Goal: Transaction & Acquisition: Purchase product/service

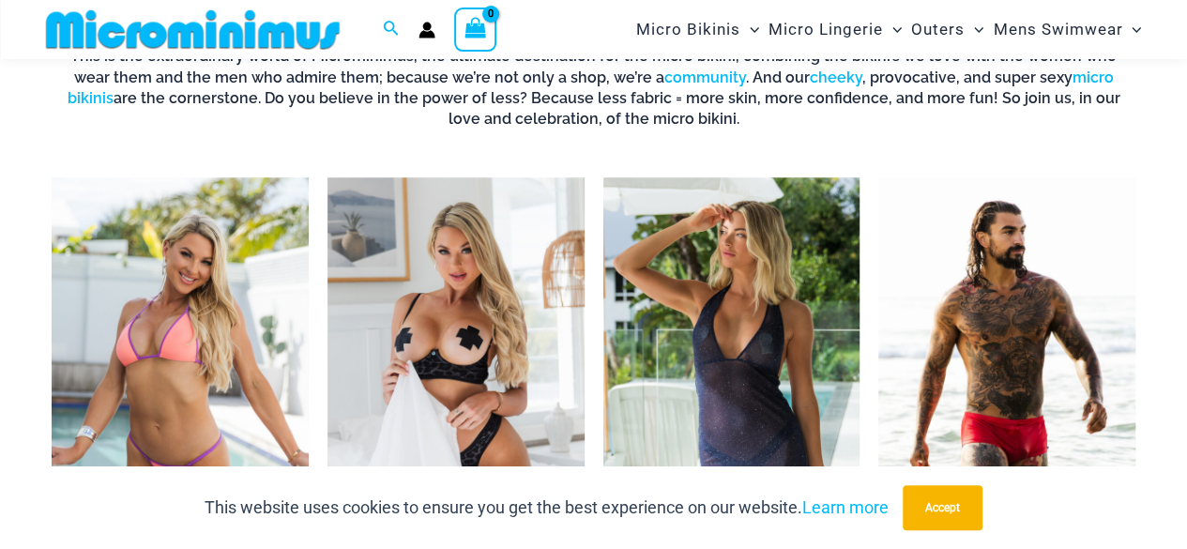
scroll to position [829, 0]
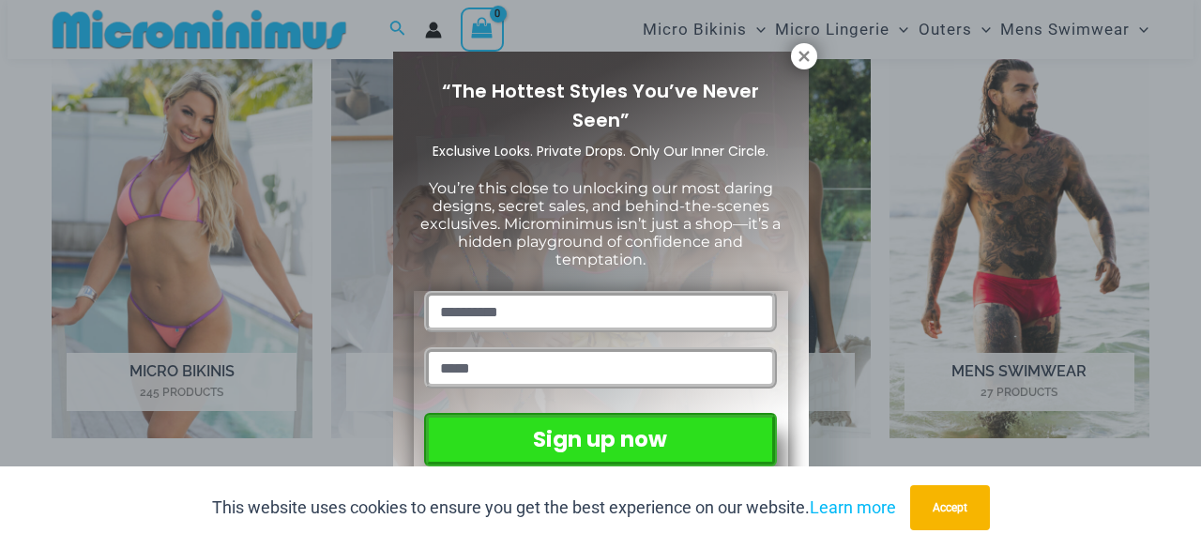
click at [795, 68] on div "“The Hottest Styles You’ve Never Seen” Exclusive Looks. Private Drops. Only Our…" at bounding box center [601, 279] width 416 height 455
click at [804, 56] on icon at bounding box center [803, 56] width 10 height 10
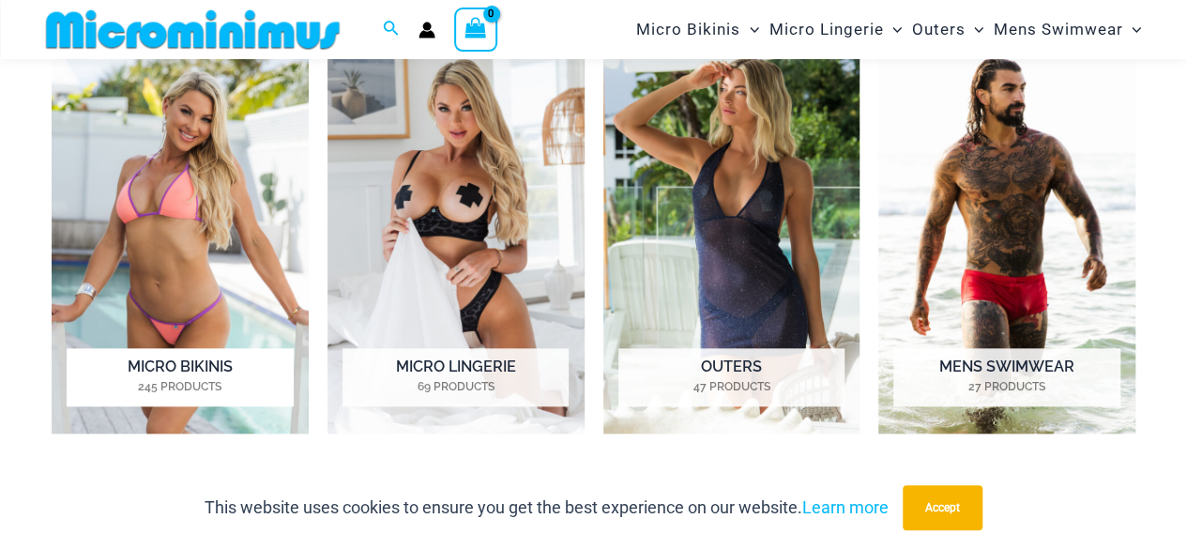
click at [168, 378] on mark "245 Products" at bounding box center [180, 386] width 226 height 17
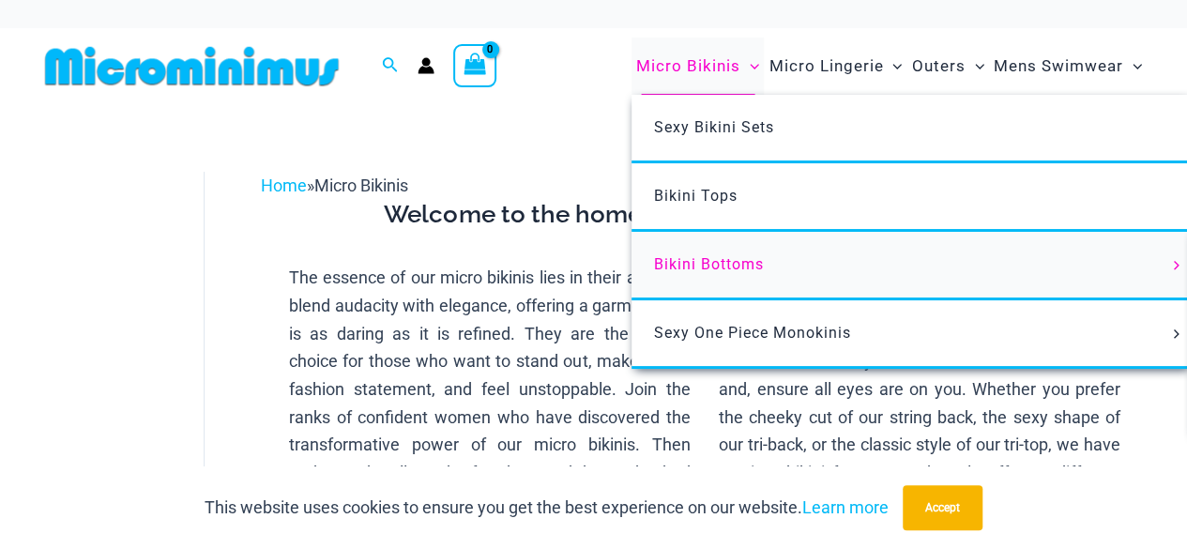
click at [822, 262] on link "Bikini Bottoms" at bounding box center [910, 266] width 558 height 68
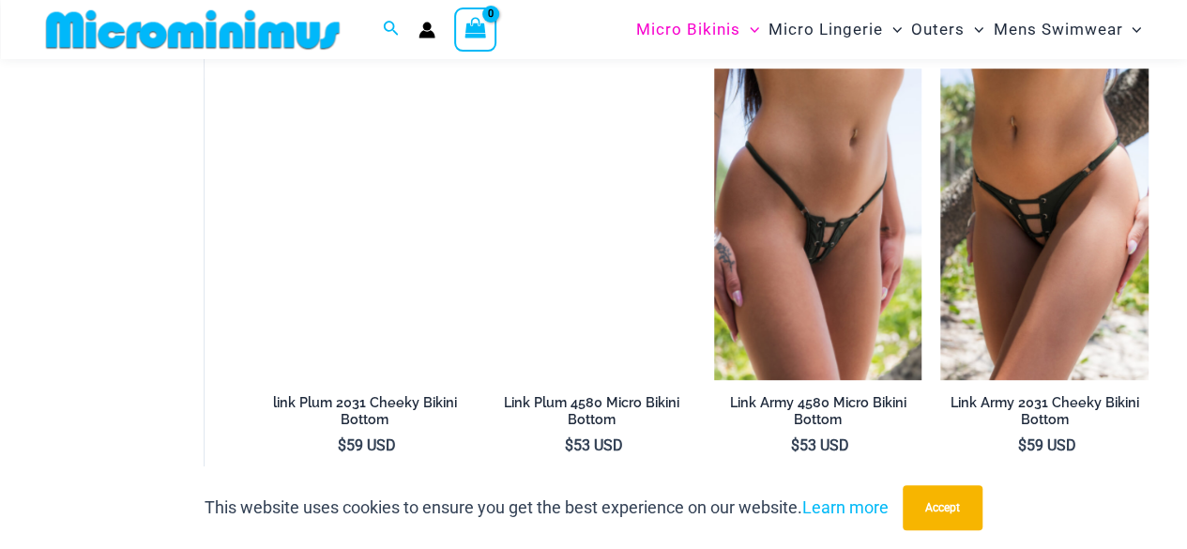
scroll to position [4016, 0]
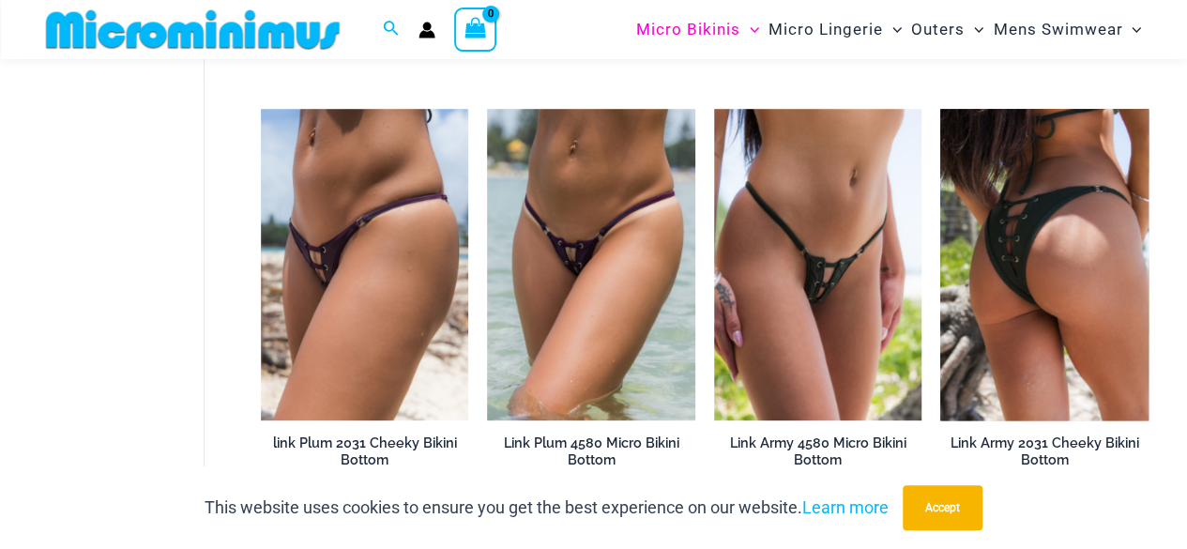
click at [1056, 280] on img at bounding box center [1044, 264] width 208 height 311
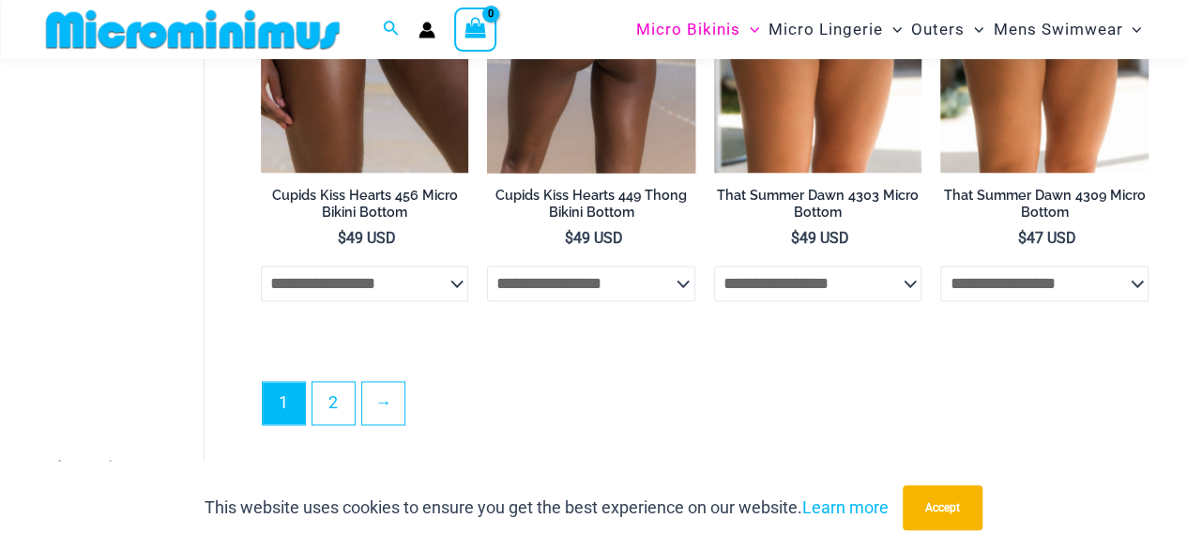
scroll to position [4860, 0]
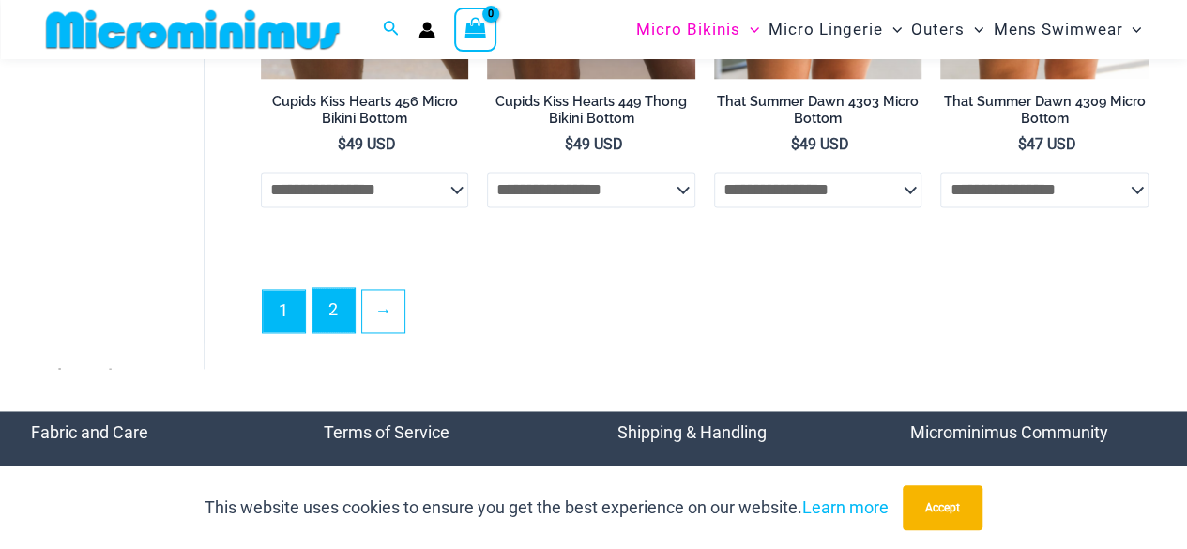
click at [341, 304] on link "2" at bounding box center [333, 310] width 42 height 44
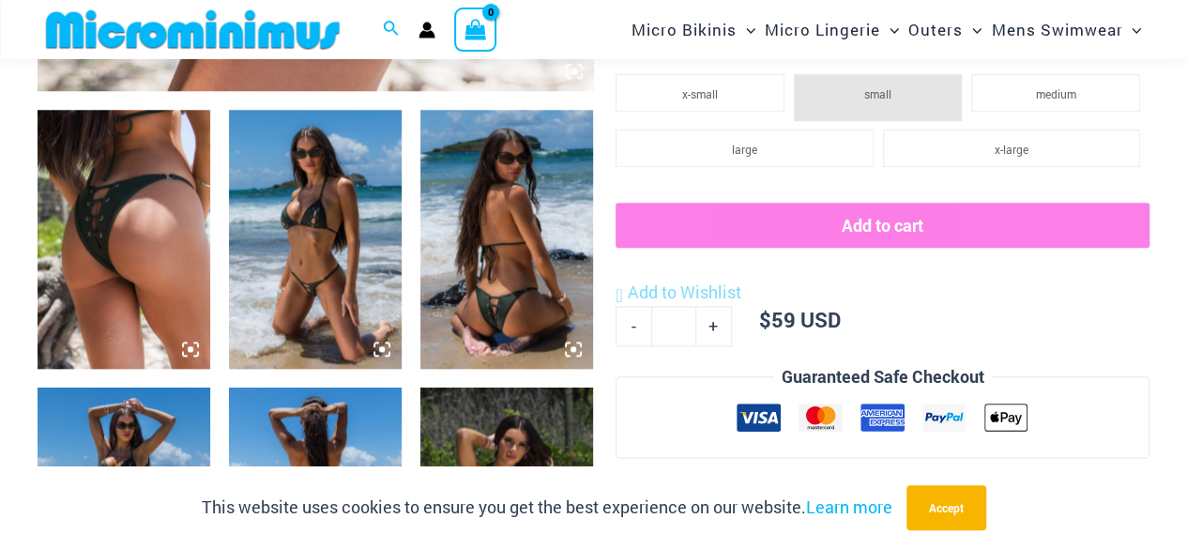
scroll to position [921, 0]
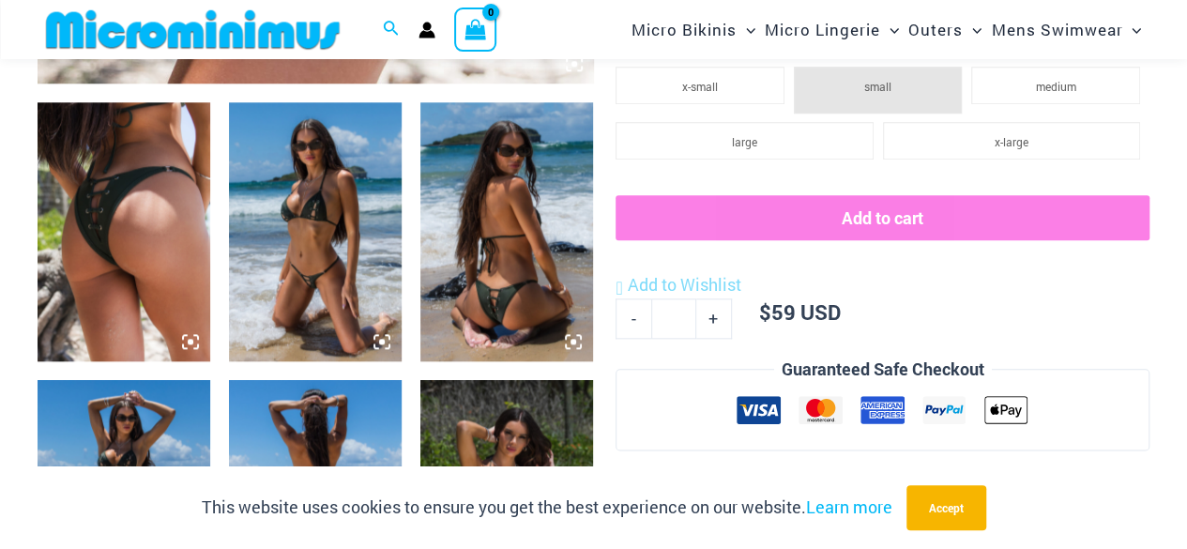
click at [375, 262] on img at bounding box center [315, 231] width 173 height 259
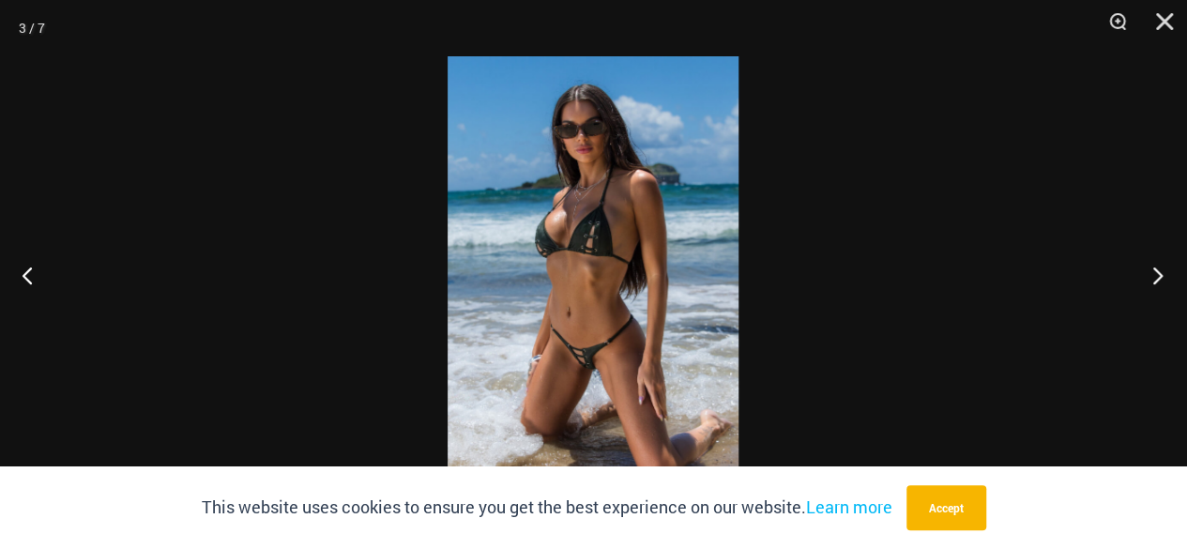
click at [1142, 278] on button "Next" at bounding box center [1151, 275] width 70 height 94
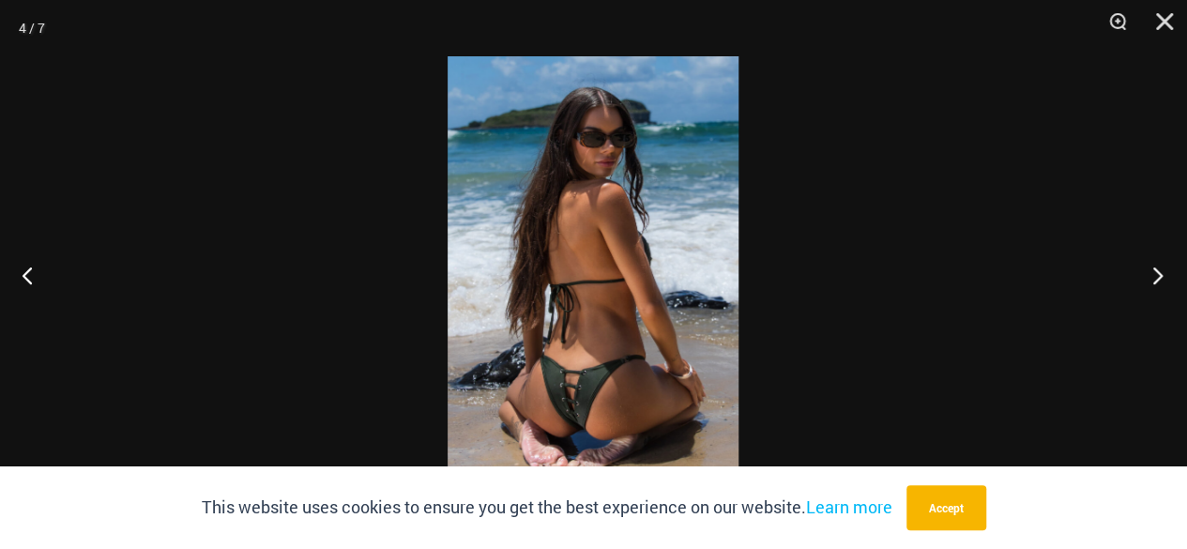
click at [1142, 278] on button "Next" at bounding box center [1151, 275] width 70 height 94
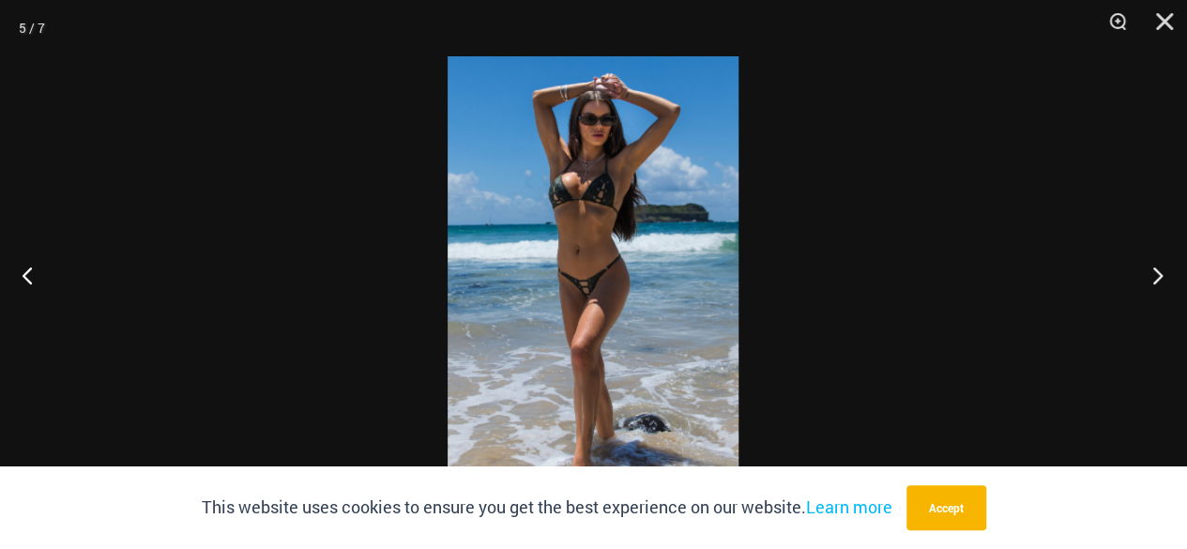
click at [1142, 278] on button "Next" at bounding box center [1151, 275] width 70 height 94
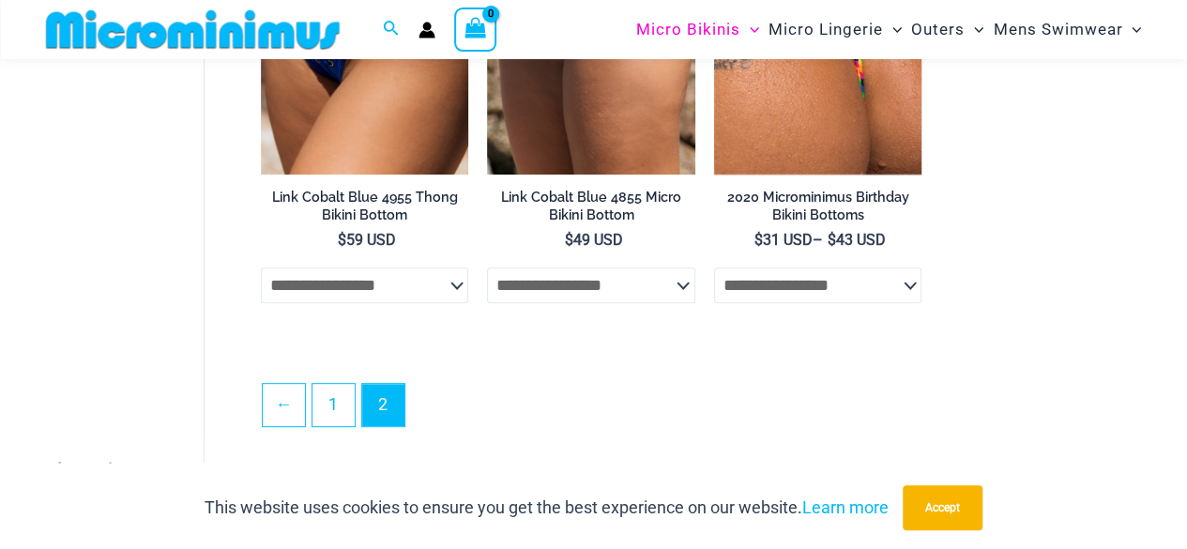
scroll to position [4028, 0]
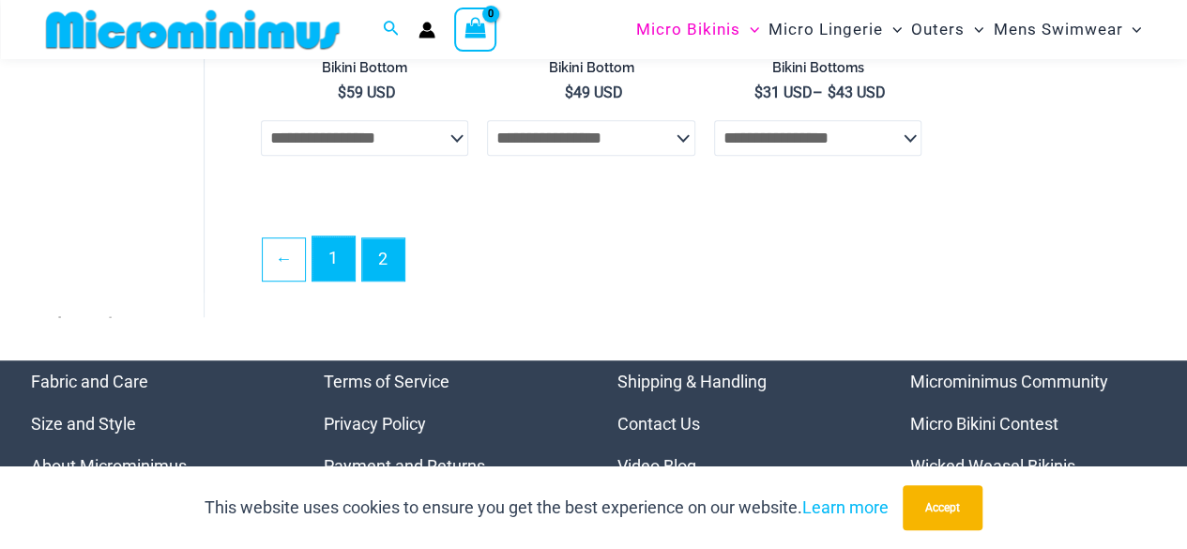
click at [325, 277] on link "1" at bounding box center [333, 258] width 42 height 44
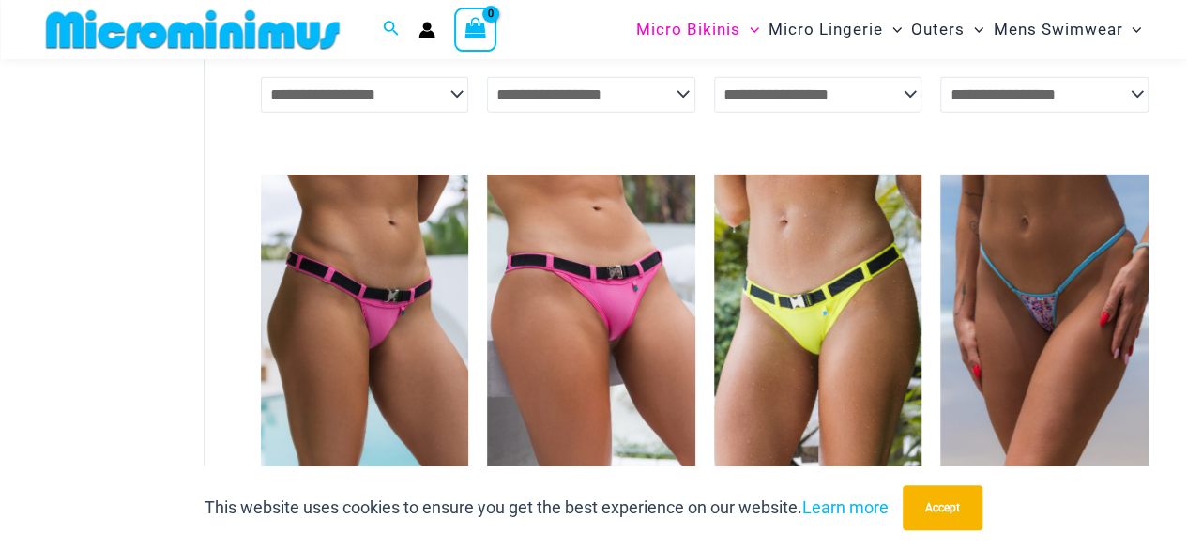
scroll to position [2916, 0]
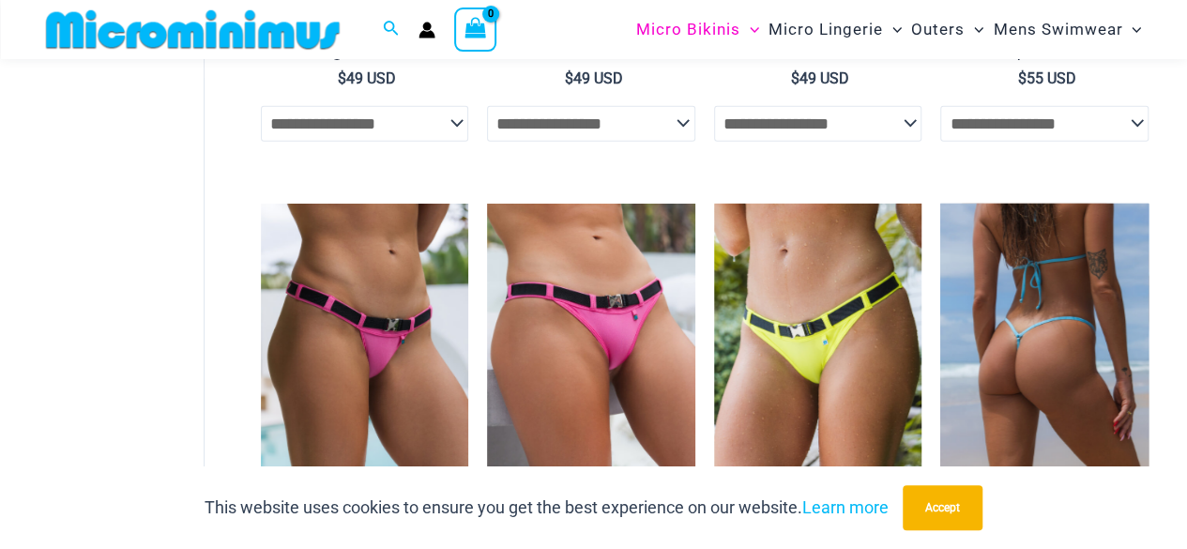
click at [1091, 322] on img at bounding box center [1044, 359] width 208 height 311
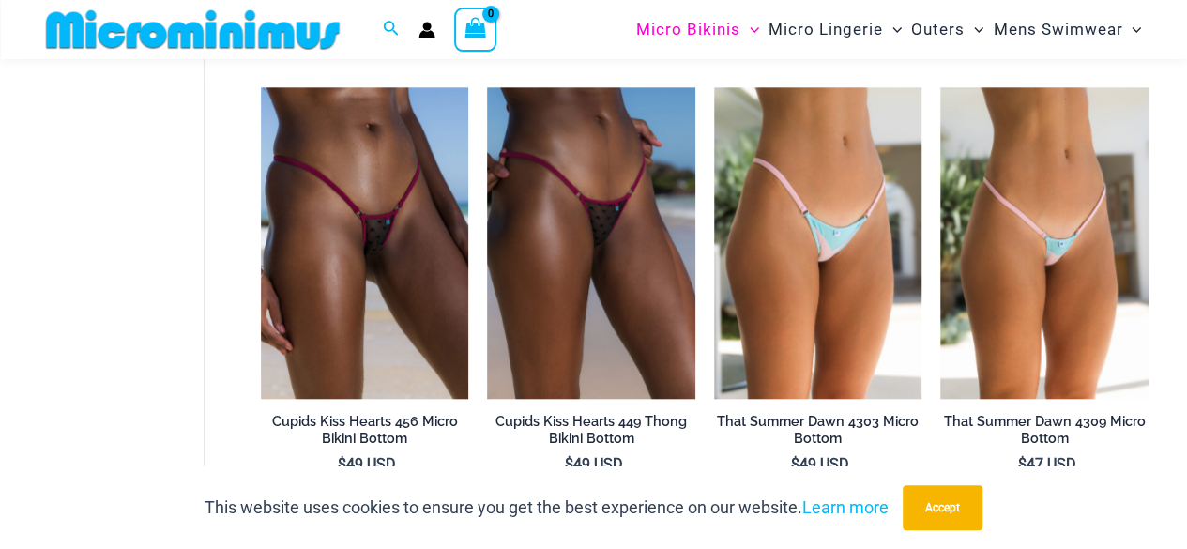
scroll to position [4604, 0]
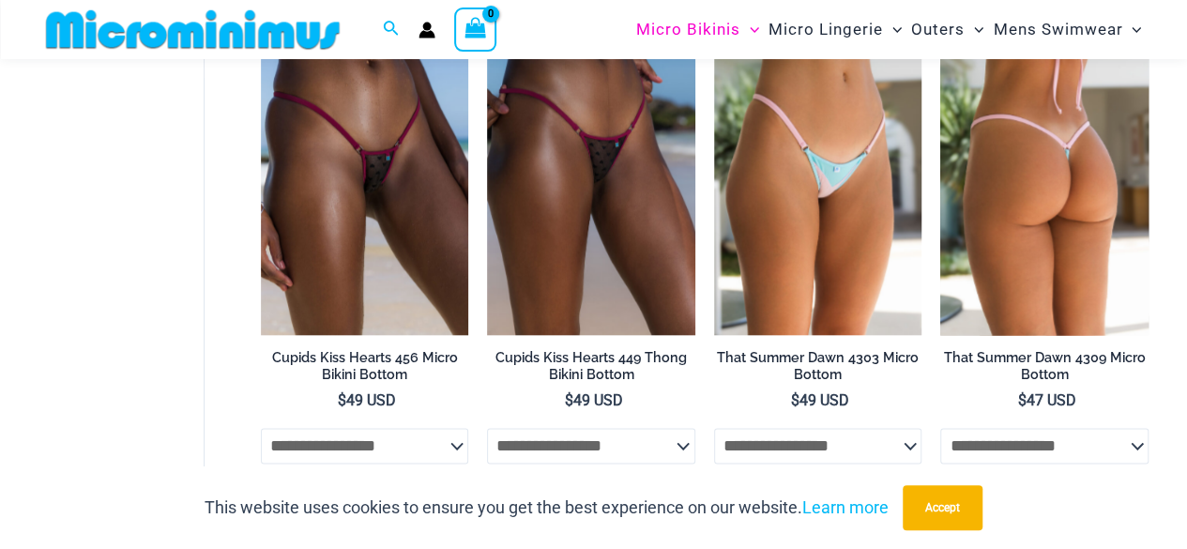
click at [1066, 226] on img at bounding box center [1044, 178] width 208 height 311
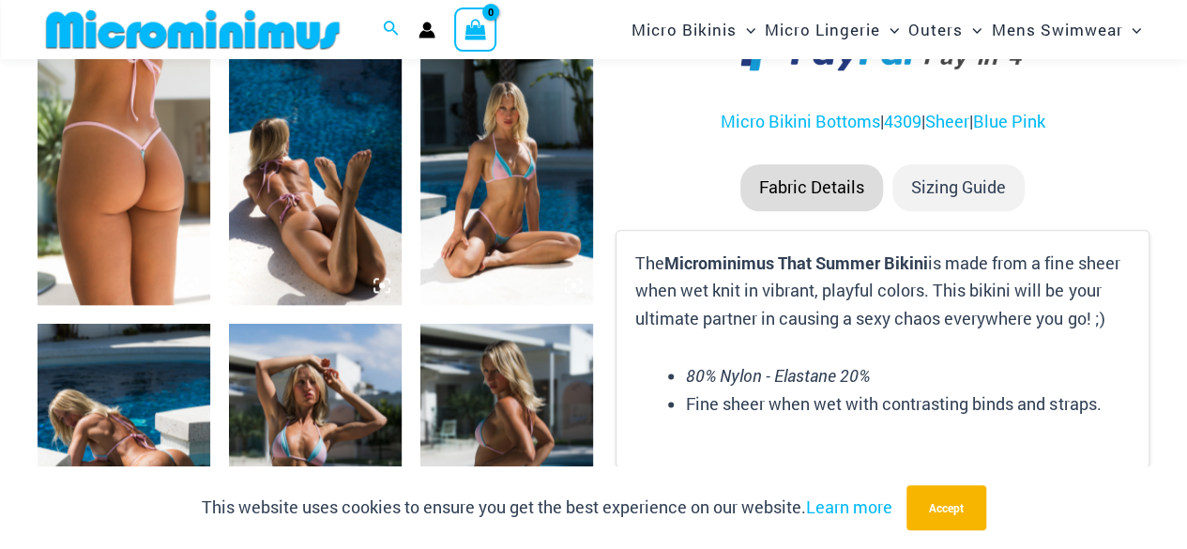
scroll to position [938, 0]
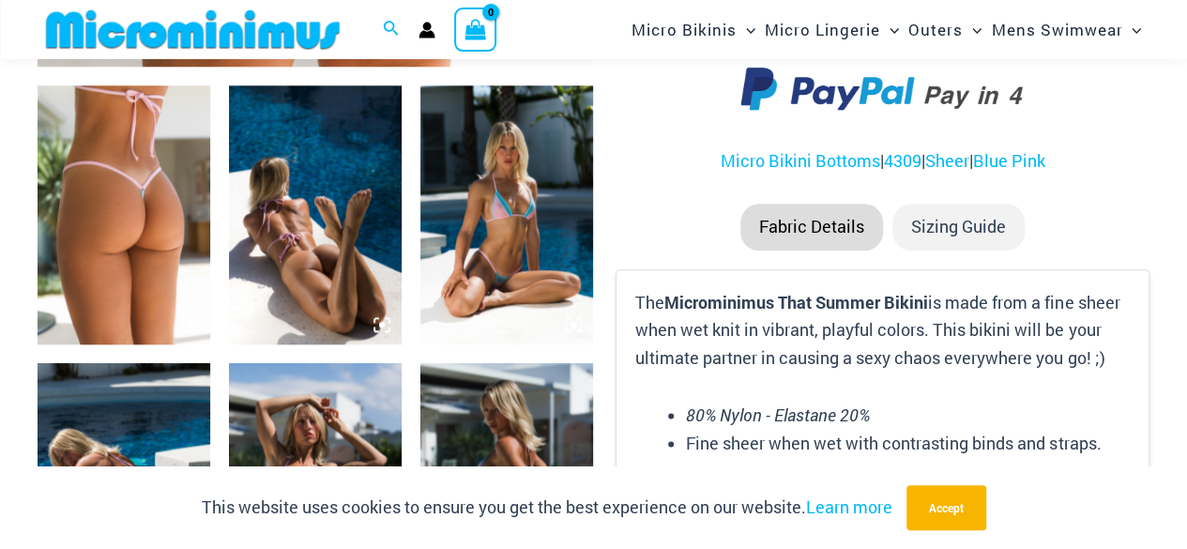
click at [278, 185] on img at bounding box center [315, 214] width 173 height 259
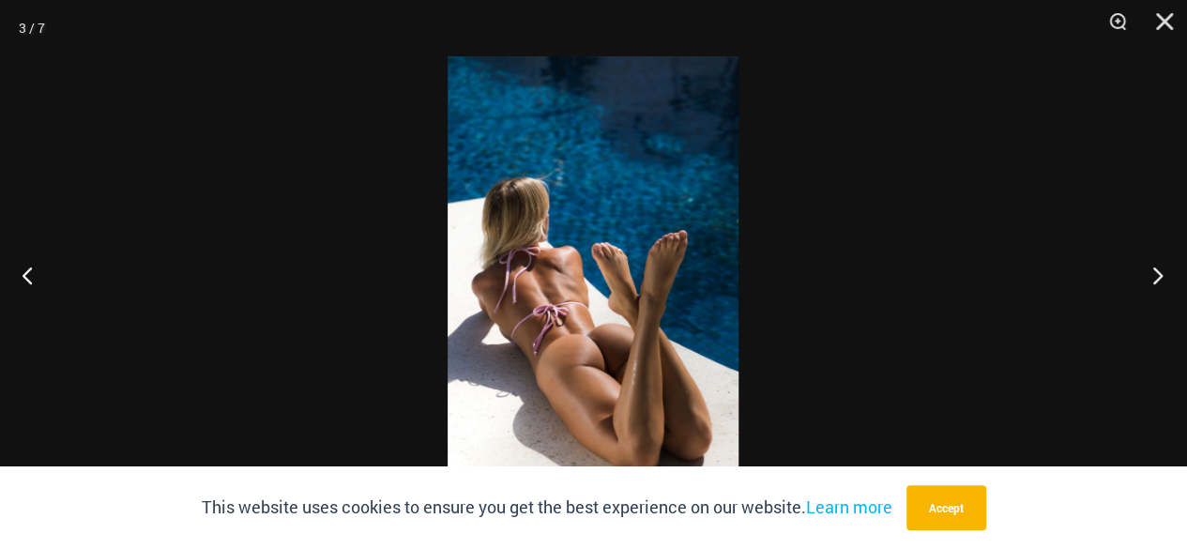
click at [1171, 263] on button "Next" at bounding box center [1151, 275] width 70 height 94
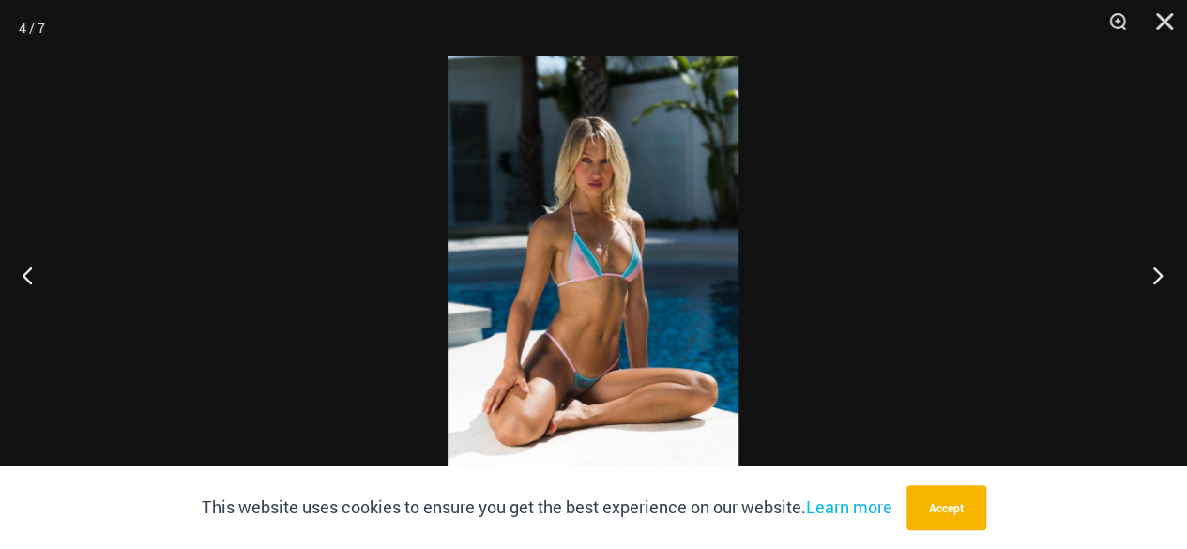
click at [1171, 263] on button "Next" at bounding box center [1151, 275] width 70 height 94
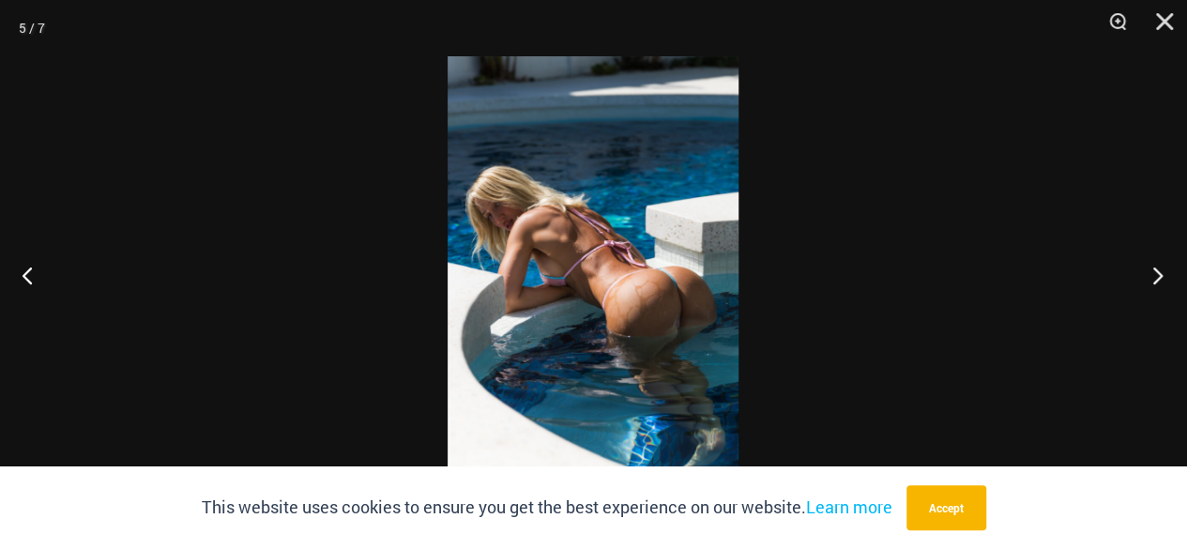
click at [1171, 263] on button "Next" at bounding box center [1151, 275] width 70 height 94
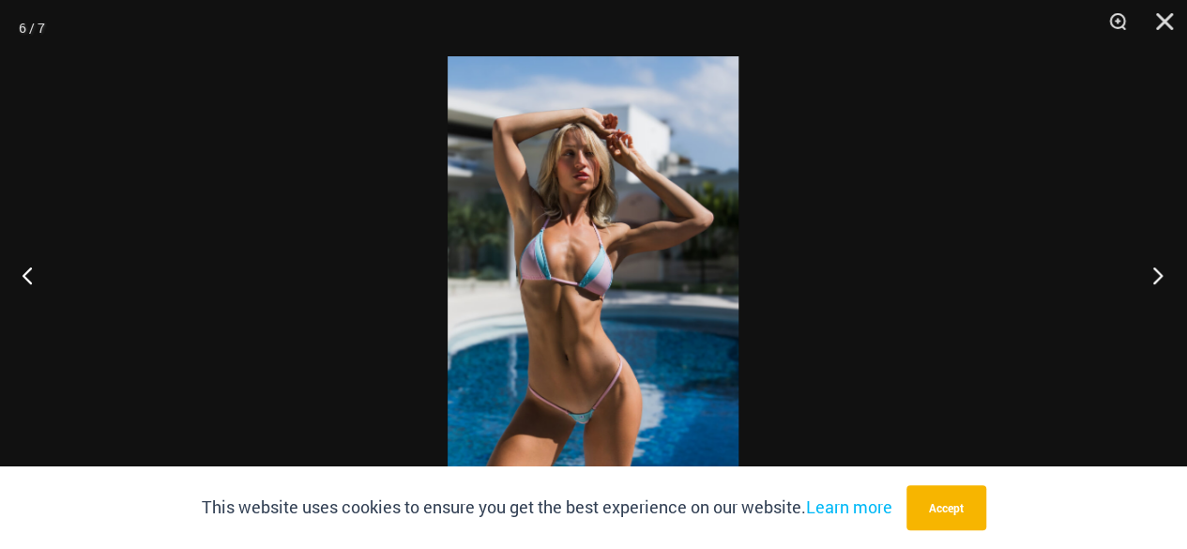
click at [1171, 263] on button "Next" at bounding box center [1151, 275] width 70 height 94
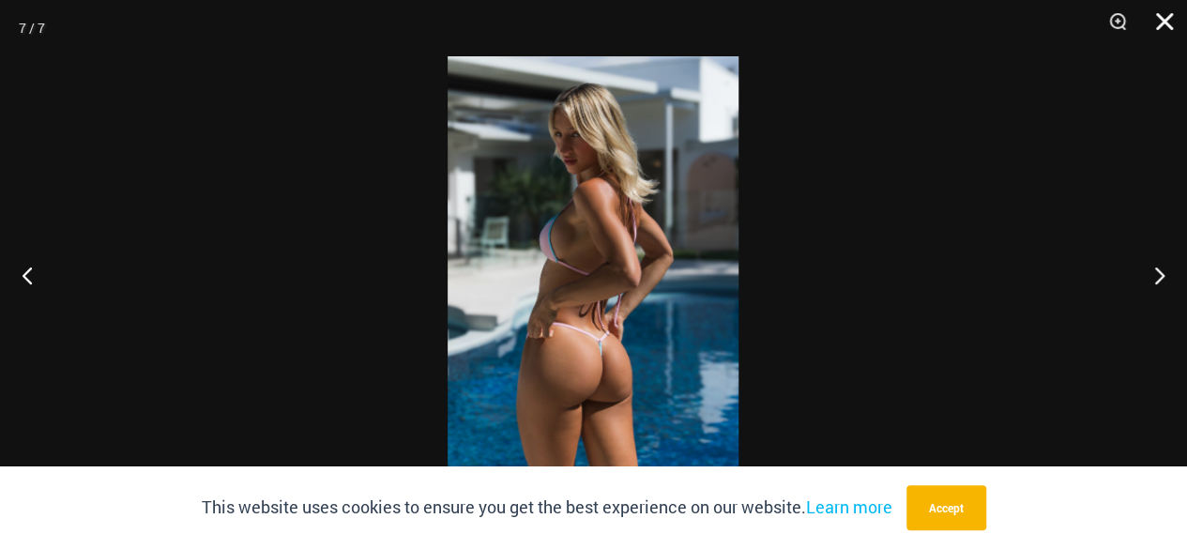
click at [1167, 20] on button "Close" at bounding box center [1157, 28] width 47 height 56
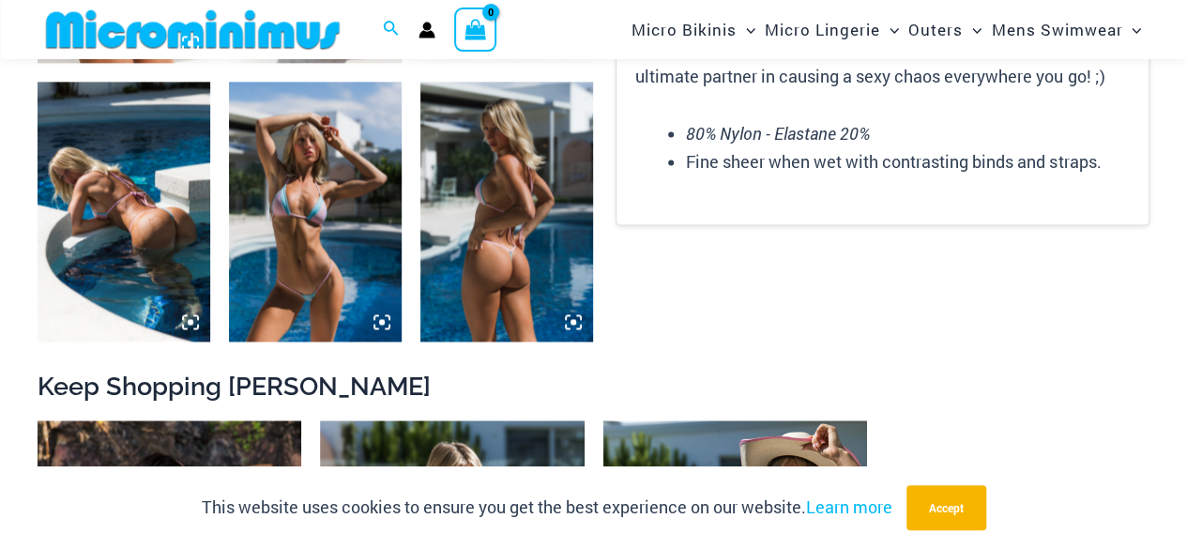
scroll to position [1688, 0]
